Goal: Task Accomplishment & Management: Complete application form

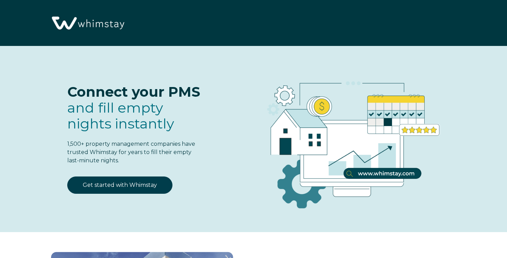
select select "FR"
select select "Standard"
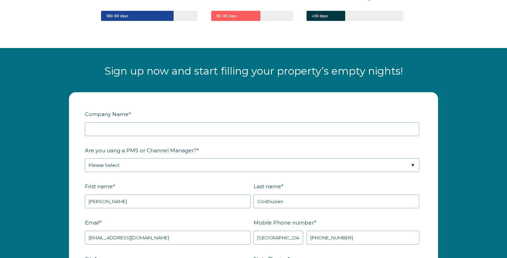
scroll to position [799, 0]
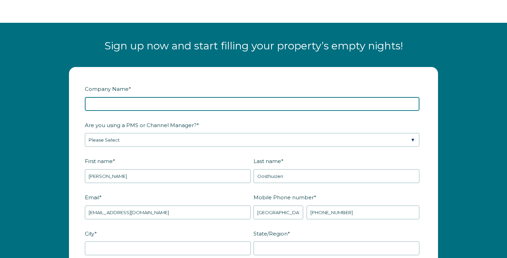
click at [125, 104] on input "Company Name *" at bounding box center [252, 104] width 334 height 14
type input "ARRIVE BY CHIARA (PTY) LTD"
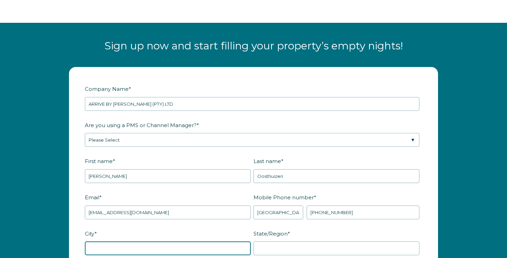
type input "Cape Town"
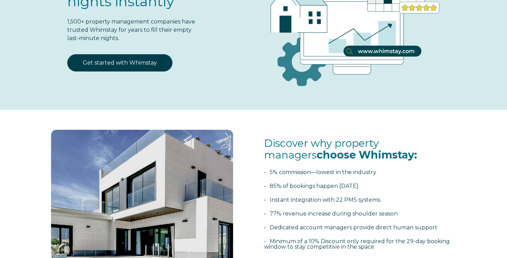
scroll to position [61, 0]
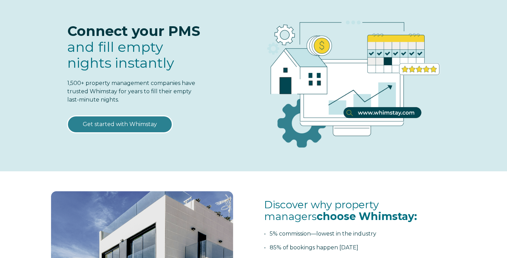
click at [125, 129] on link "Get started with Whimstay" at bounding box center [119, 124] width 105 height 17
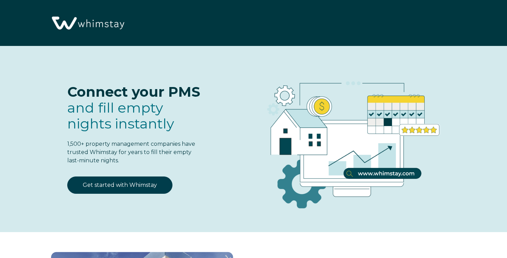
select select "FR"
select select "Standard"
click at [86, 24] on img at bounding box center [87, 23] width 78 height 40
click at [86, 26] on img at bounding box center [87, 23] width 78 height 40
